Goal: Navigation & Orientation: Find specific page/section

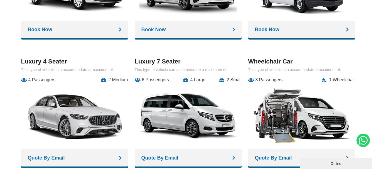
scroll to position [835, 0]
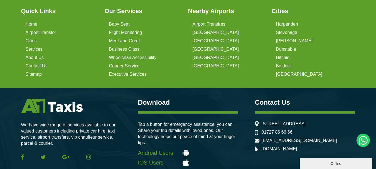
scroll to position [1372, 0]
